Goal: Information Seeking & Learning: Check status

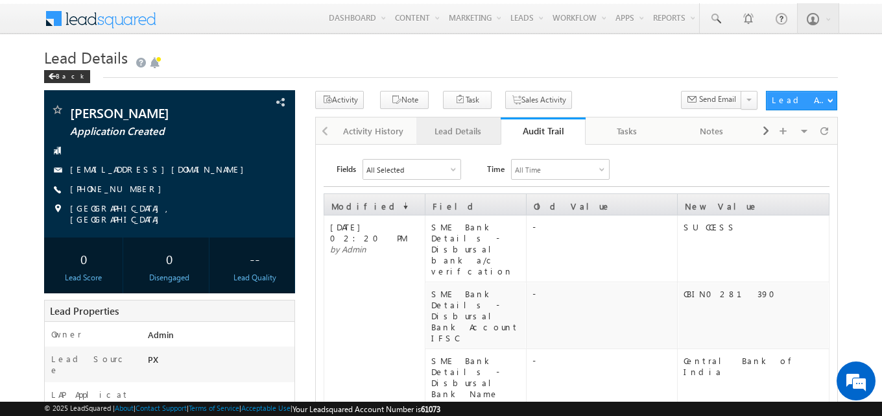
click at [474, 134] on div "Lead Details" at bounding box center [458, 131] width 62 height 16
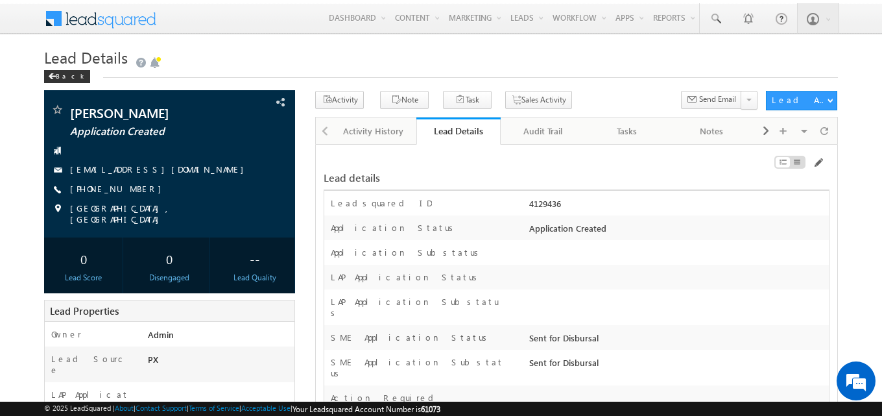
click at [549, 205] on div "4129436" at bounding box center [677, 206] width 303 height 18
copy div "4129436"
click at [464, 270] on div "LAP Application Status" at bounding box center [576, 277] width 505 height 25
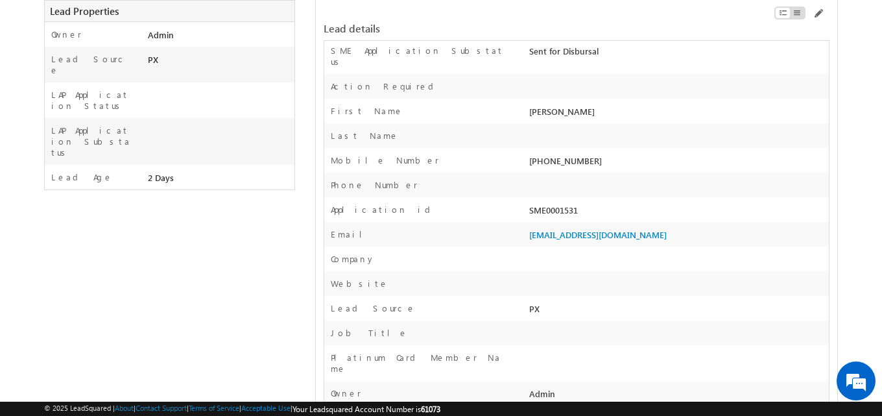
scroll to position [324, 0]
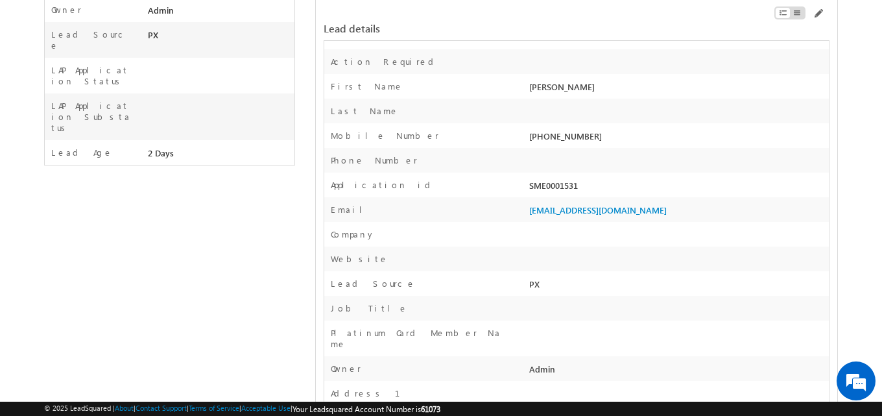
click at [561, 179] on div "SME0001531" at bounding box center [677, 188] width 303 height 18
copy div "SME0001531"
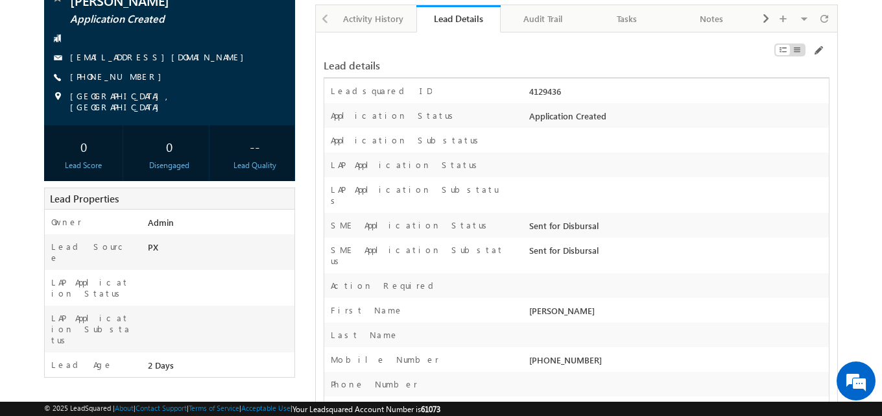
scroll to position [0, 0]
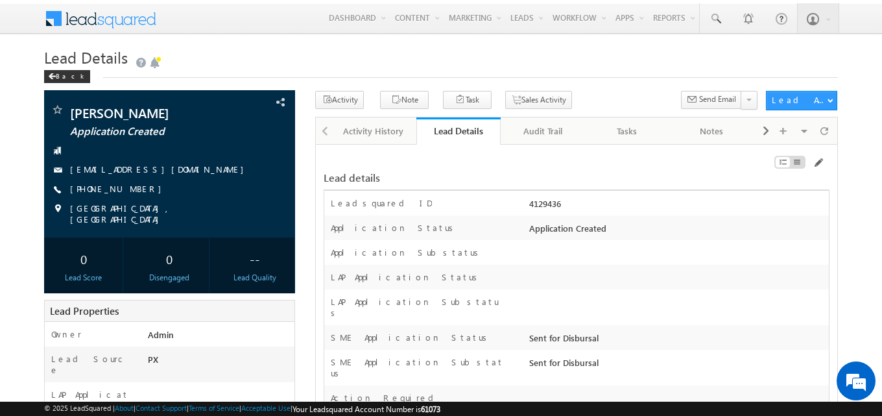
click at [544, 209] on div "4129436" at bounding box center [677, 206] width 303 height 18
copy div "4129436"
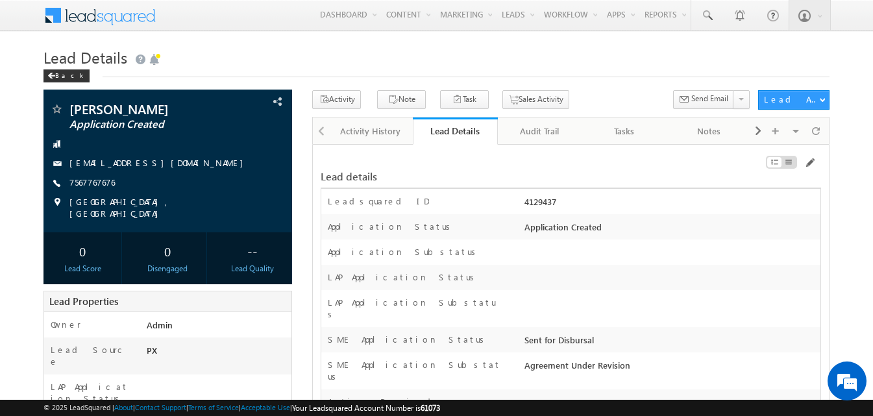
click at [544, 205] on div "4129437" at bounding box center [670, 204] width 299 height 18
copy div "4129437"
